Goal: Information Seeking & Learning: Learn about a topic

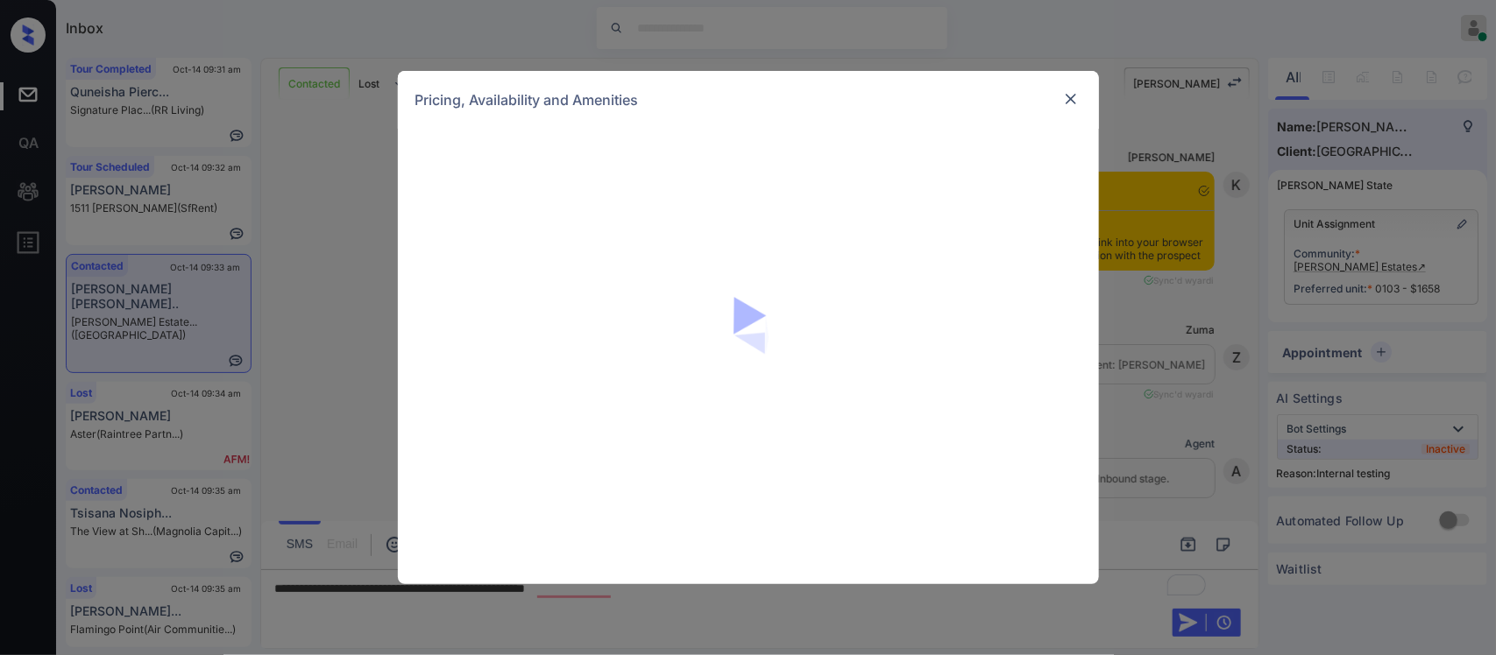
scroll to position [2238, 0]
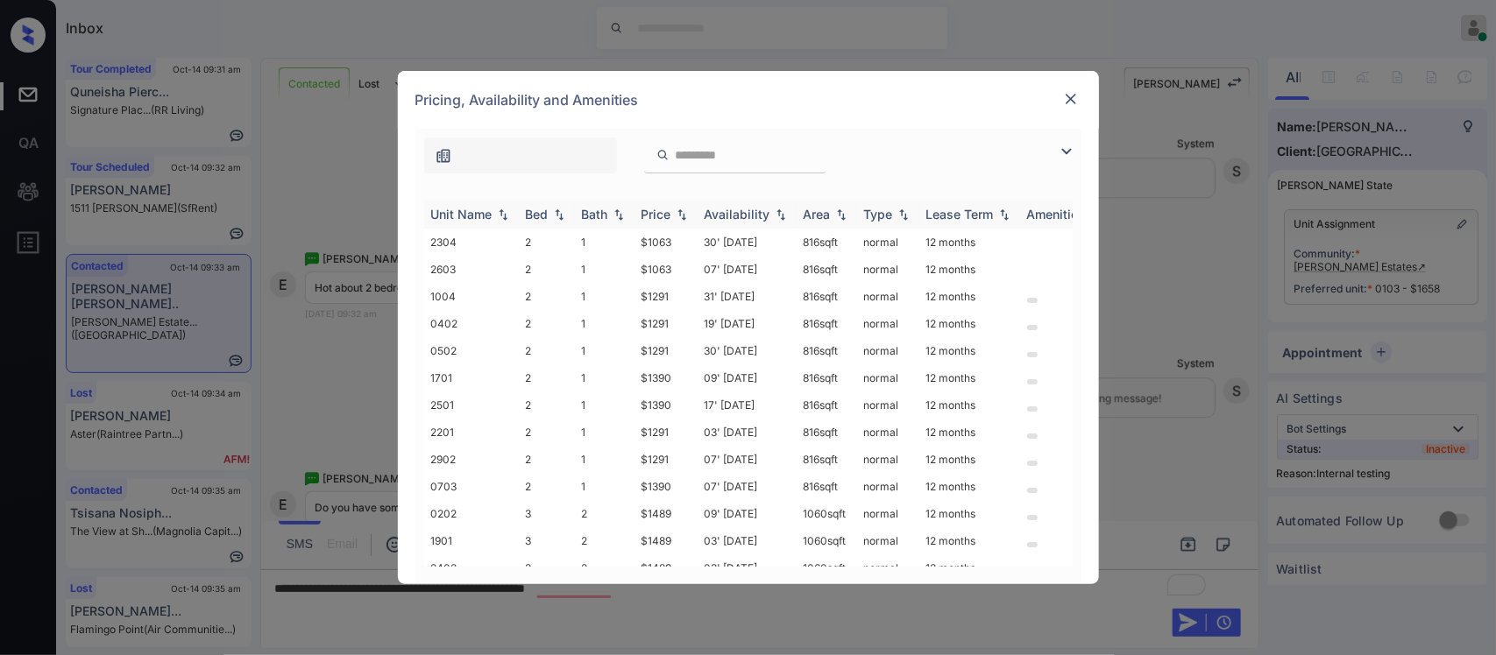
click at [659, 212] on div "Price" at bounding box center [656, 214] width 30 height 15
click at [668, 234] on td "$1063" at bounding box center [665, 242] width 63 height 27
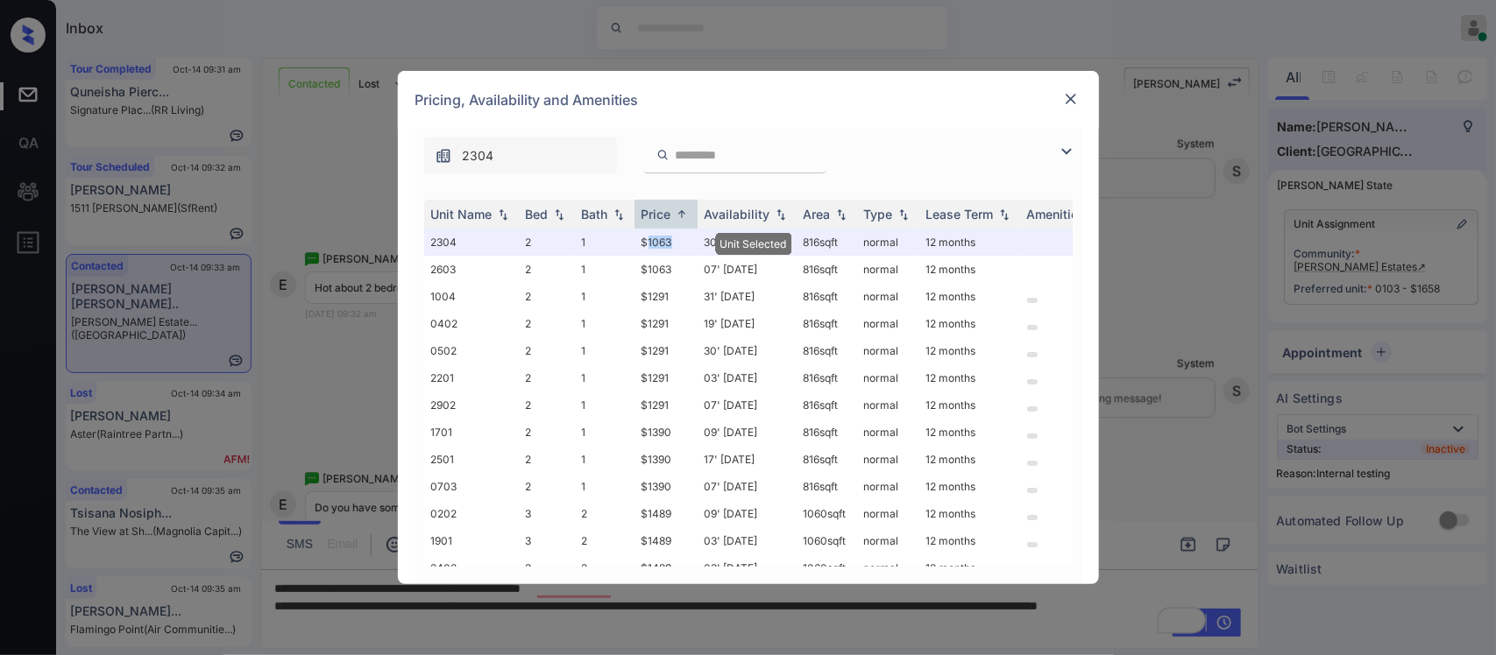
click at [1063, 99] on img at bounding box center [1071, 99] width 18 height 18
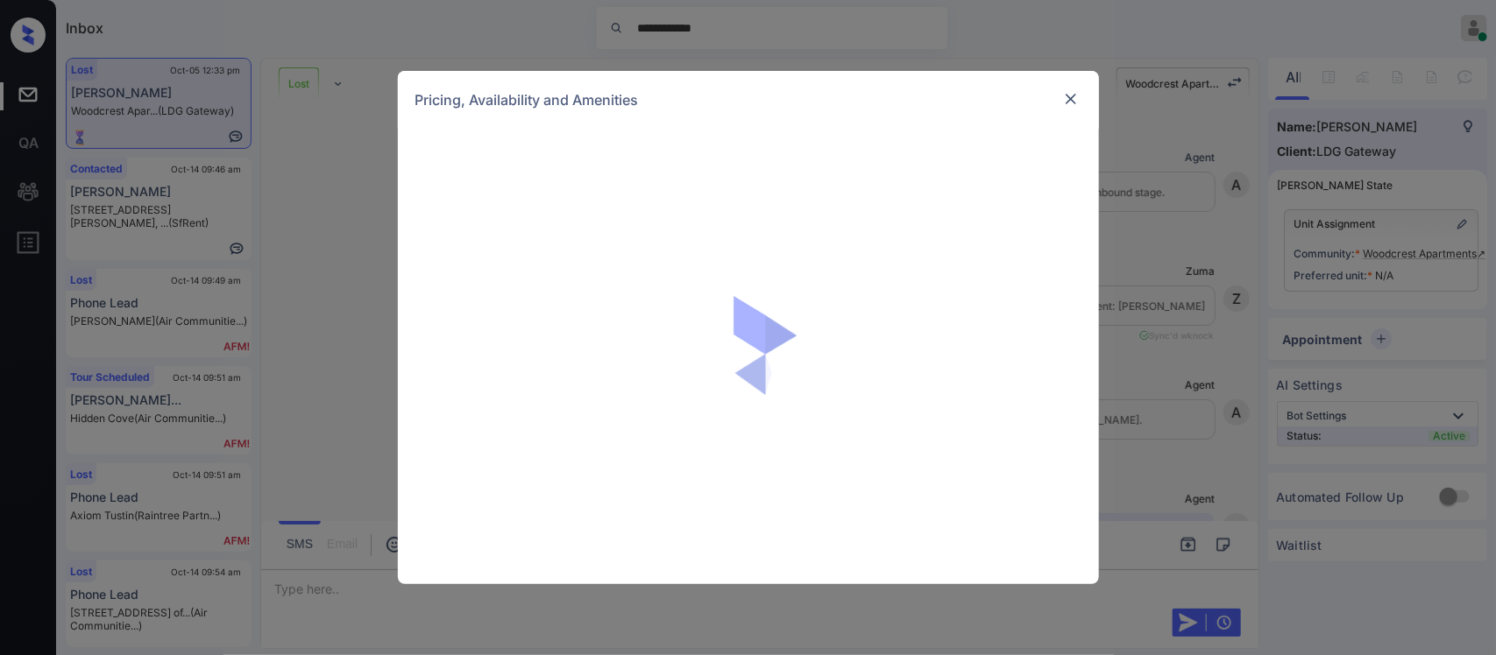
scroll to position [6593, 0]
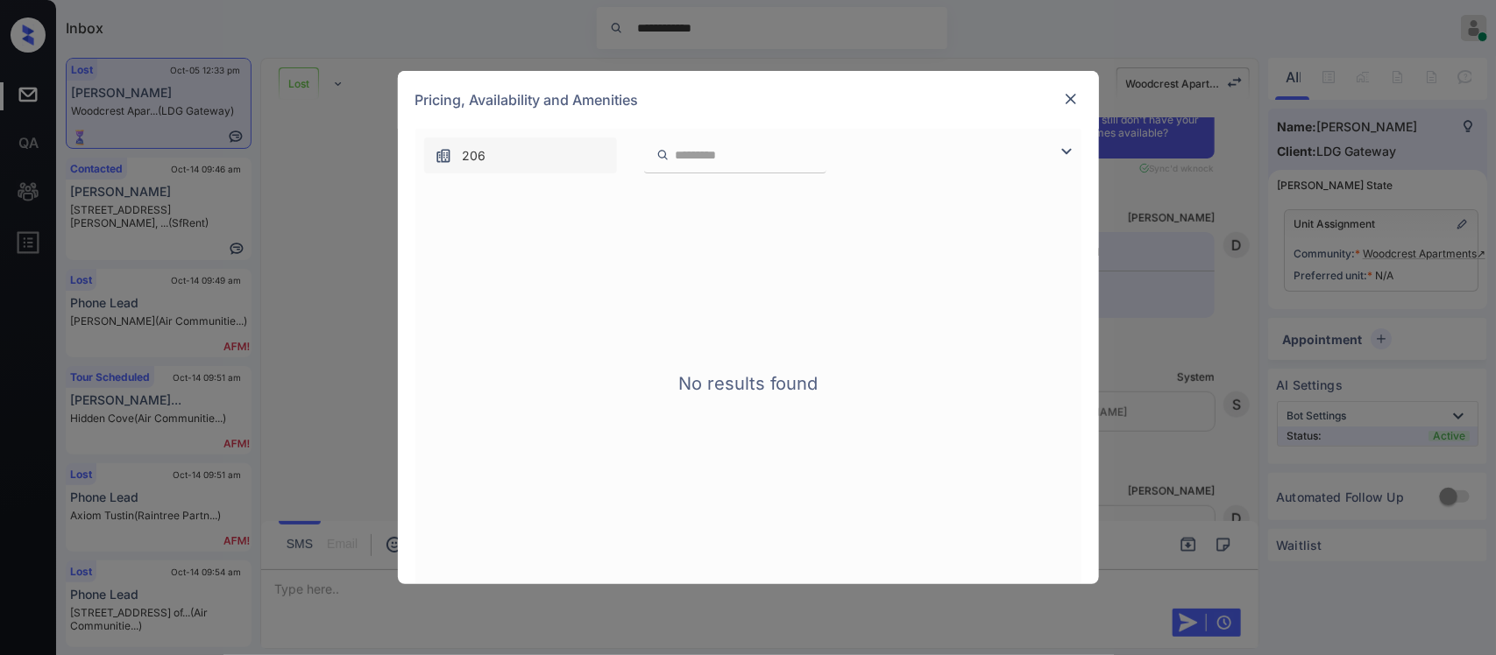
click at [1062, 106] on img at bounding box center [1071, 99] width 18 height 18
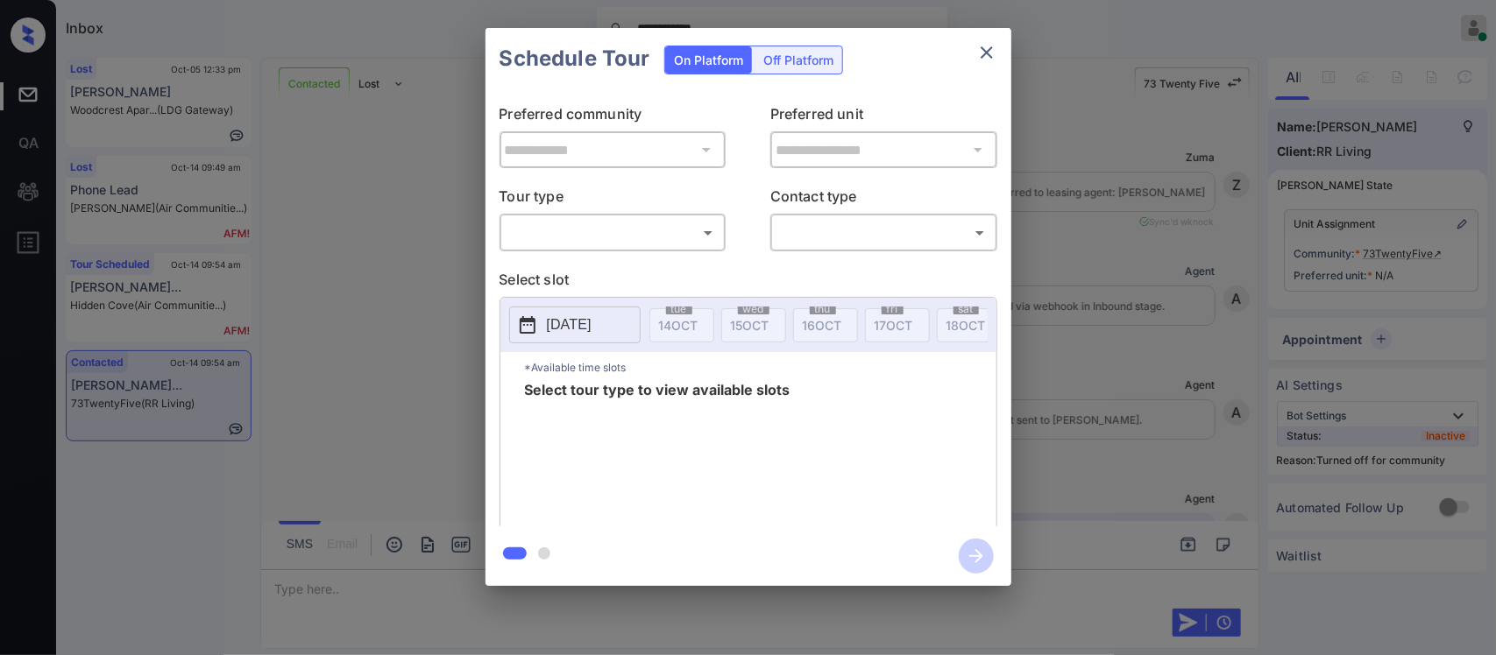
scroll to position [1615, 0]
click at [683, 242] on body "**********" at bounding box center [748, 327] width 1496 height 655
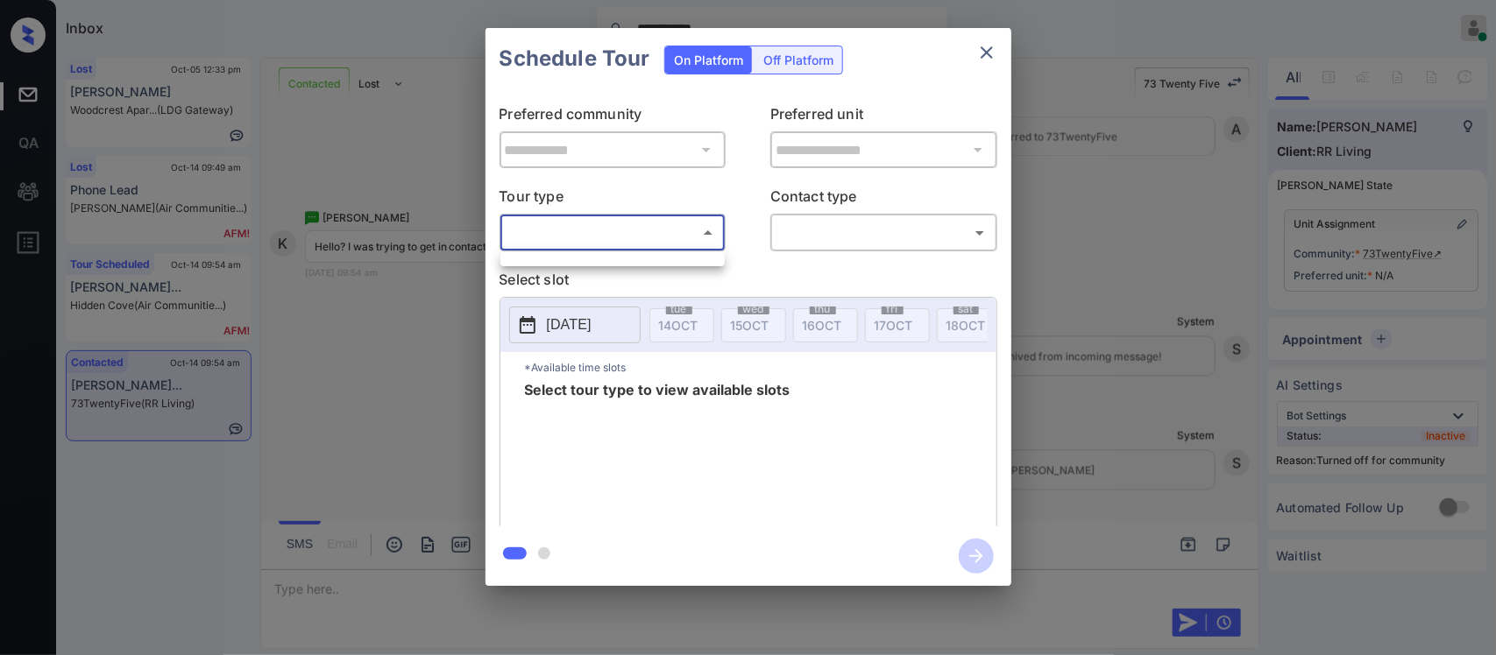
click at [672, 261] on div at bounding box center [612, 259] width 224 height 14
click at [850, 298] on div at bounding box center [748, 327] width 1496 height 655
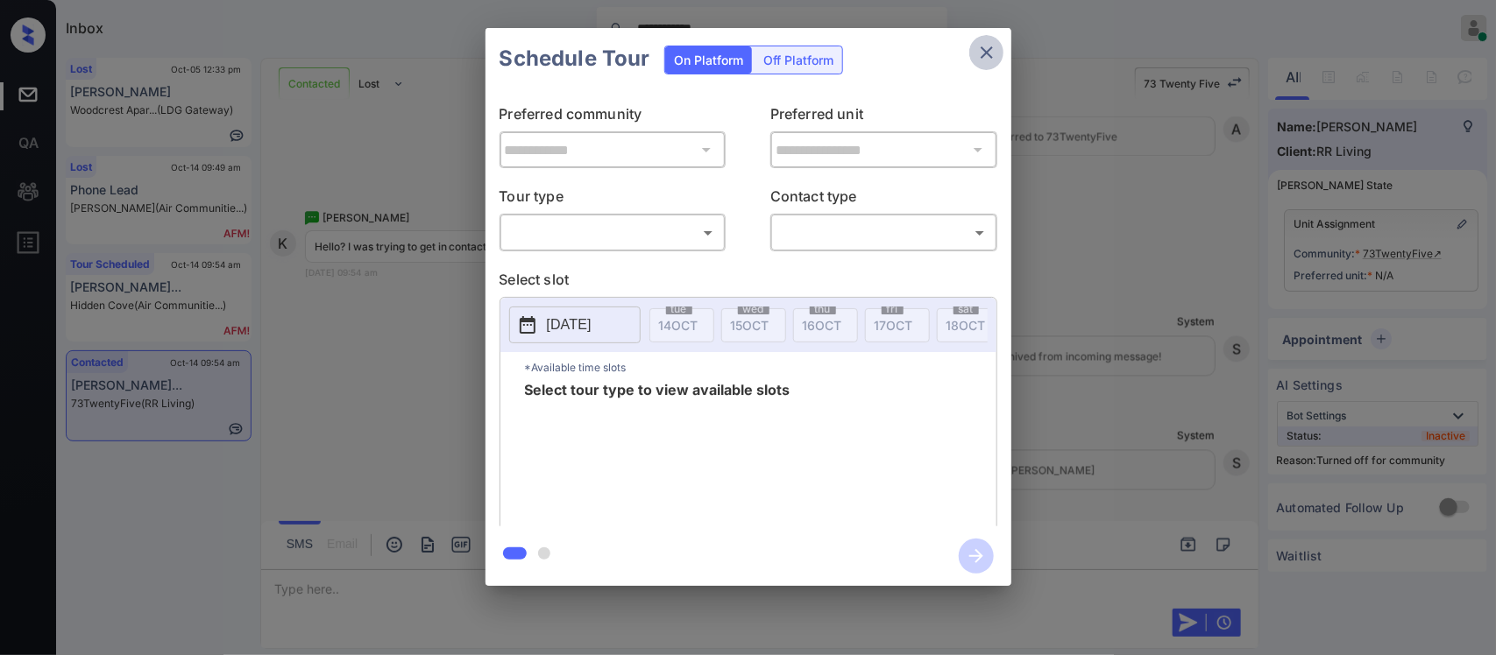
click at [991, 61] on icon "close" at bounding box center [986, 52] width 21 height 21
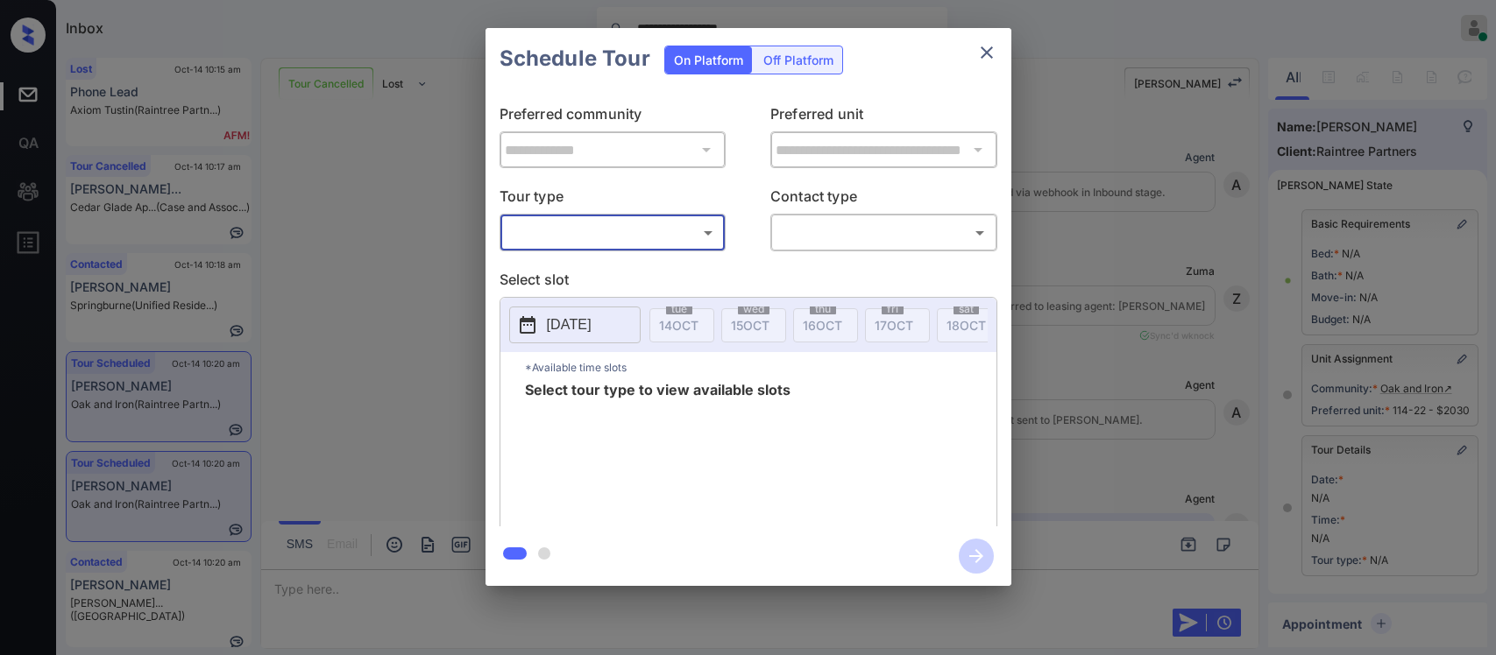
click at [593, 233] on body "**********" at bounding box center [748, 327] width 1496 height 655
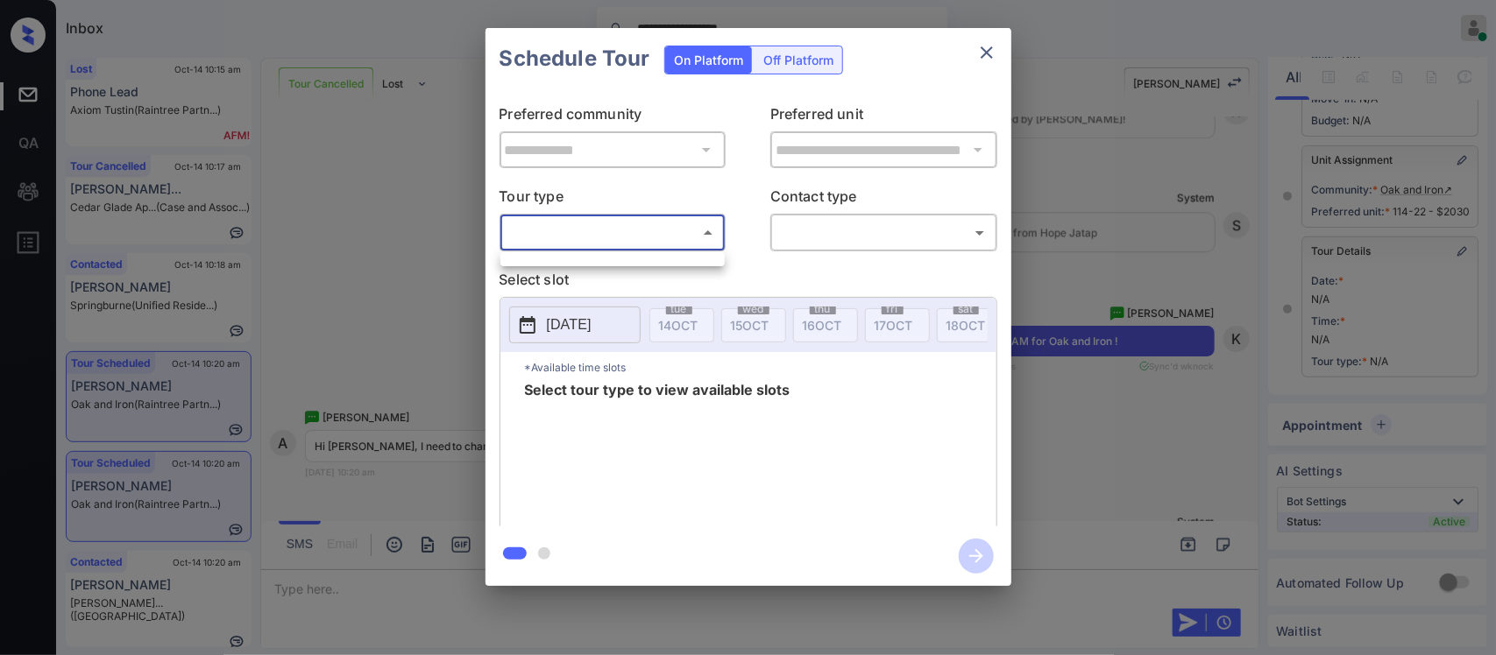
click at [589, 263] on div at bounding box center [612, 259] width 224 height 14
click at [979, 46] on div at bounding box center [748, 327] width 1496 height 655
click at [990, 64] on button "close" at bounding box center [986, 52] width 35 height 35
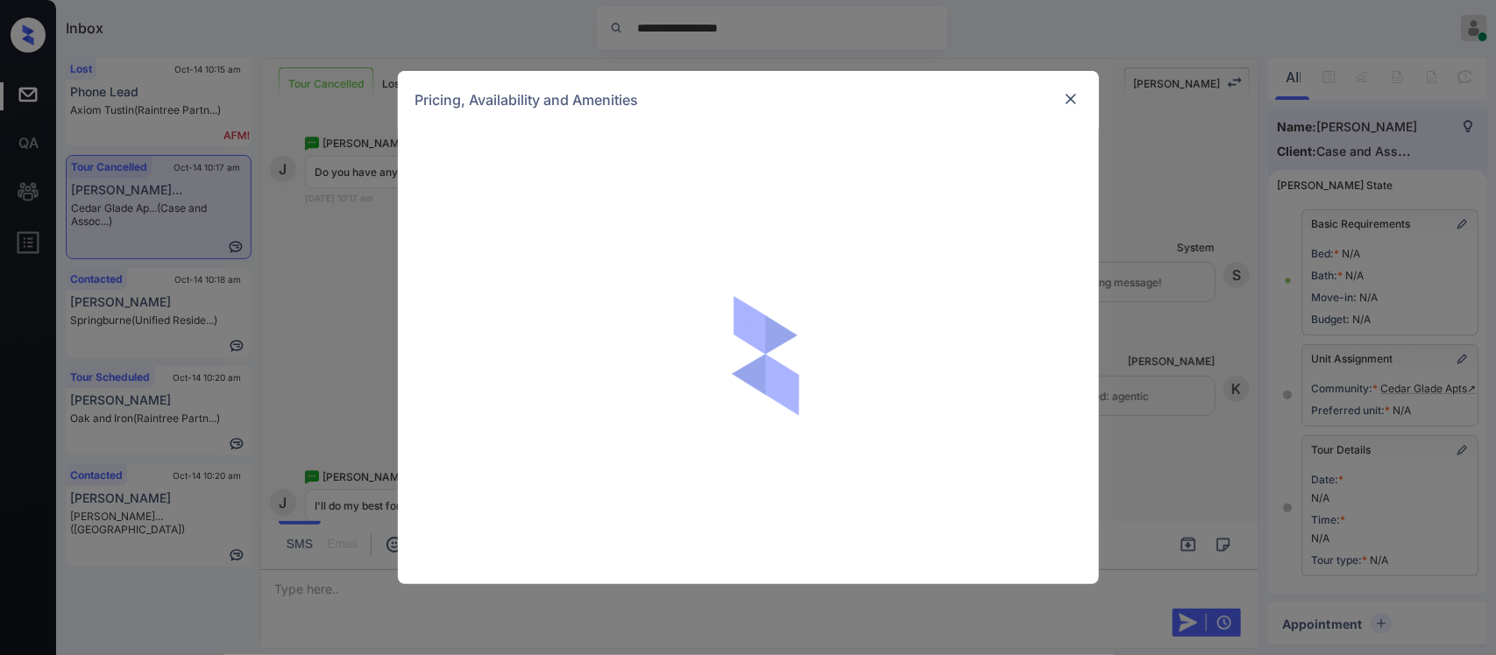
scroll to position [32, 0]
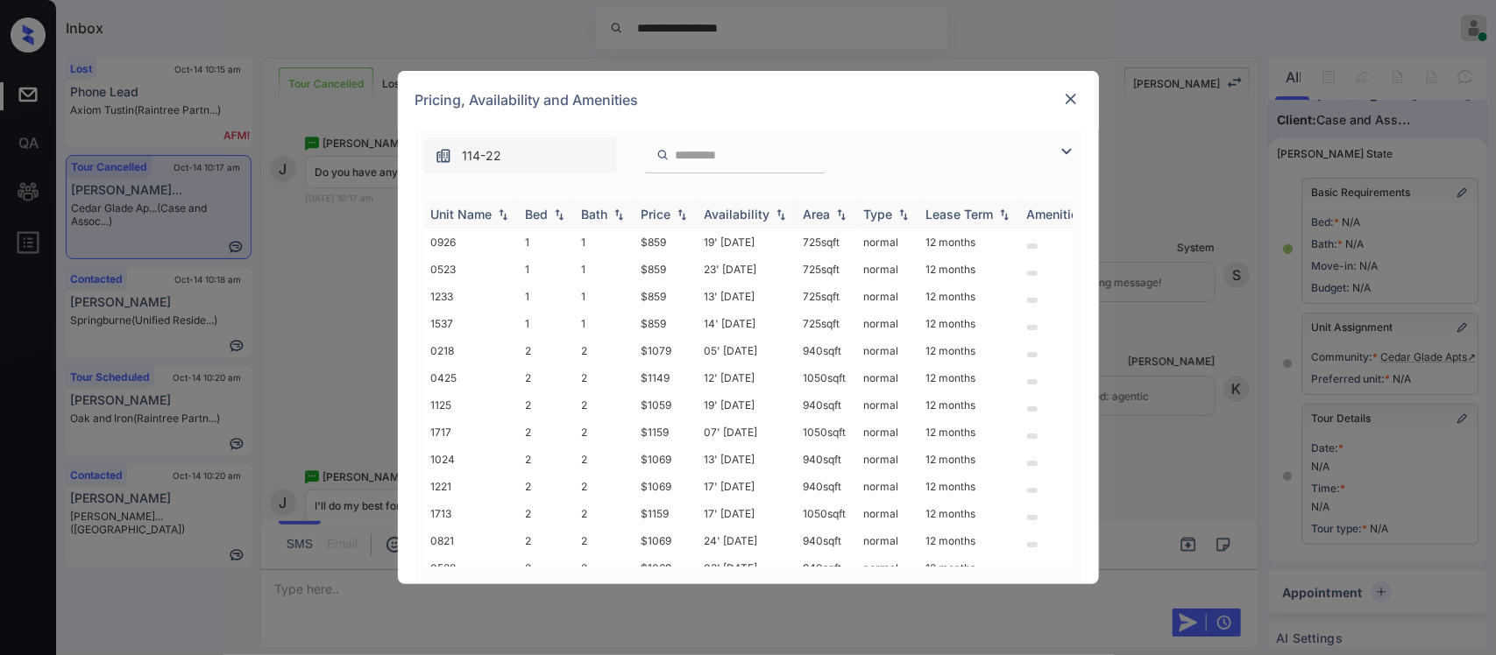
click at [667, 221] on div "Price" at bounding box center [656, 214] width 30 height 15
click at [668, 243] on td "$859" at bounding box center [665, 242] width 63 height 27
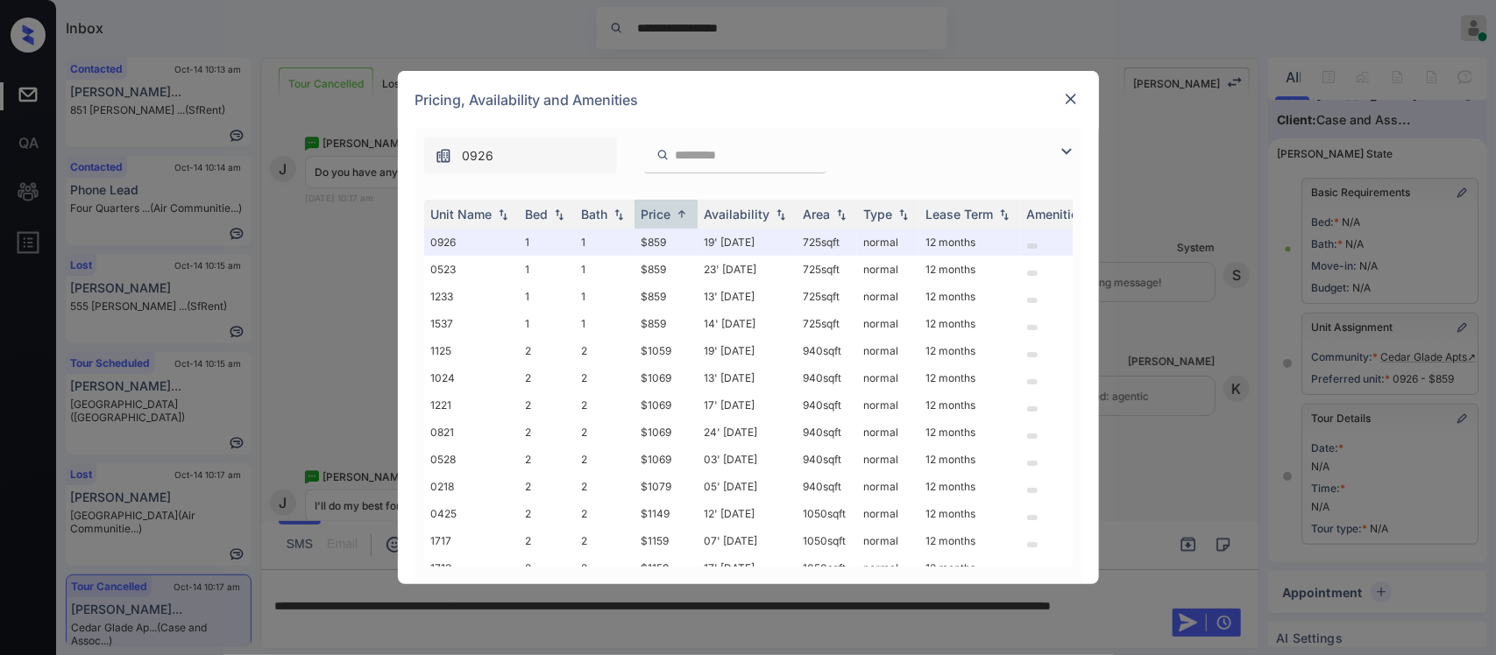
click at [1062, 98] on img at bounding box center [1071, 99] width 18 height 18
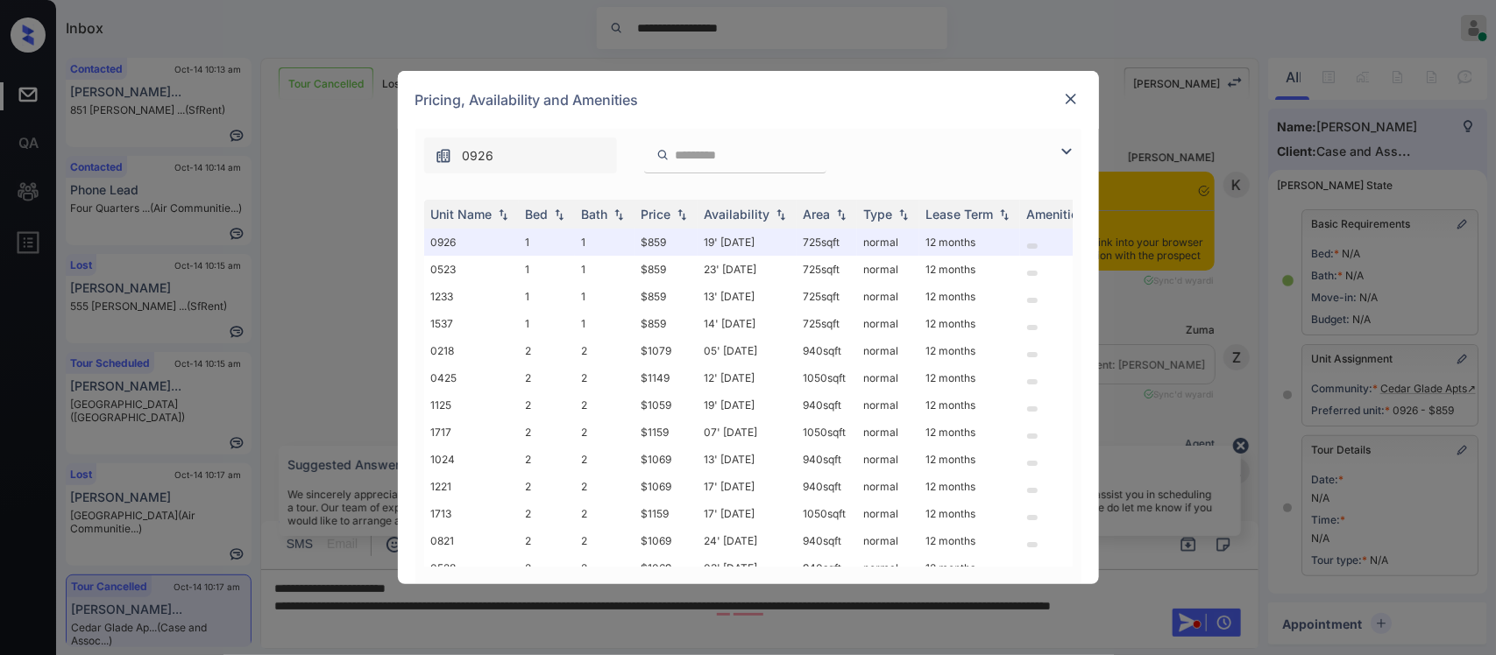
scroll to position [13641, 0]
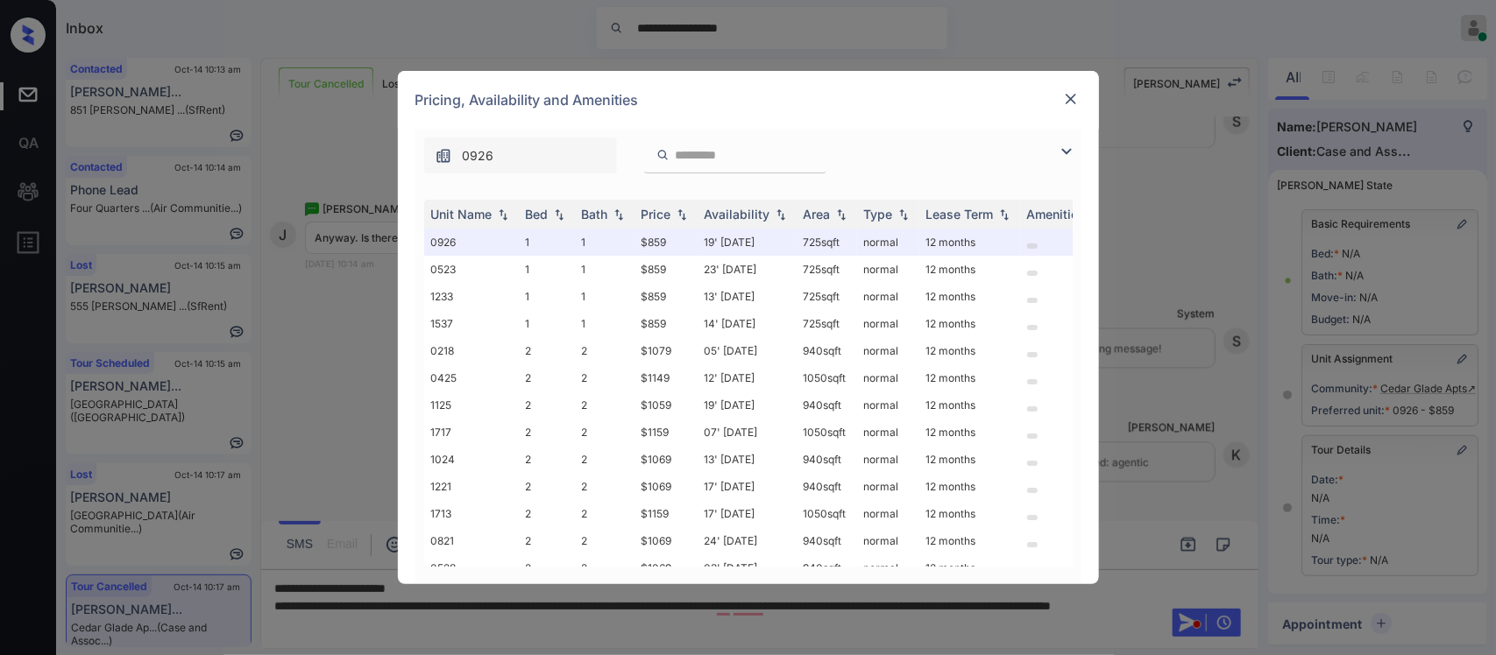
click at [673, 213] on img at bounding box center [682, 215] width 18 height 12
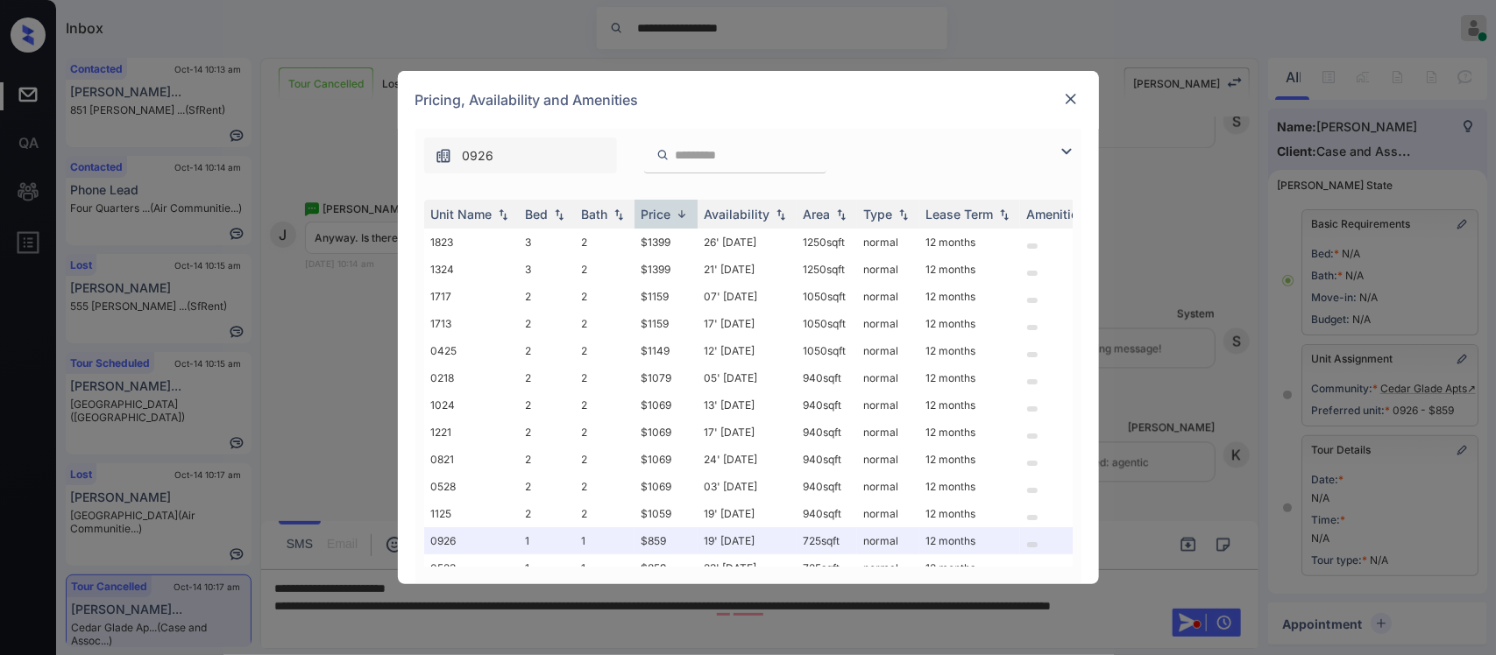
click at [673, 213] on img at bounding box center [682, 214] width 18 height 13
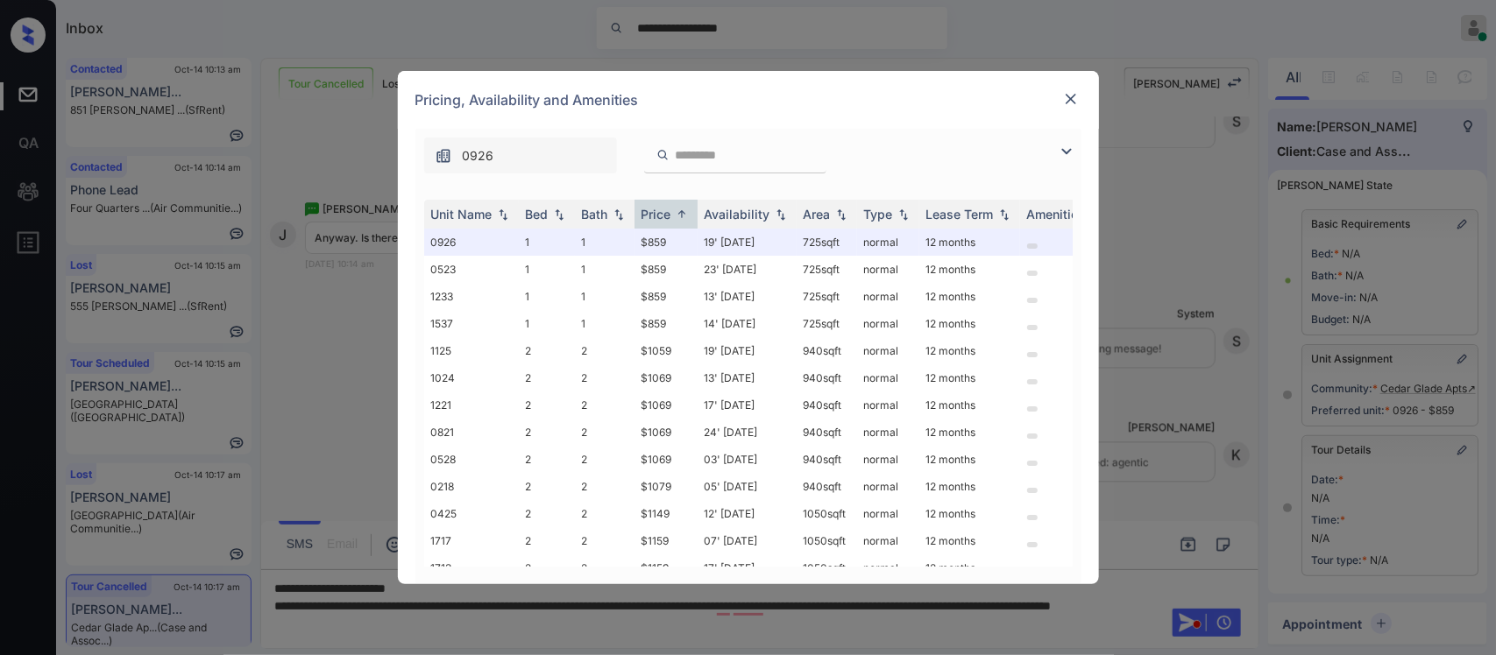
click at [1071, 90] on img at bounding box center [1071, 99] width 18 height 18
